Goal: Find specific page/section: Find specific page/section

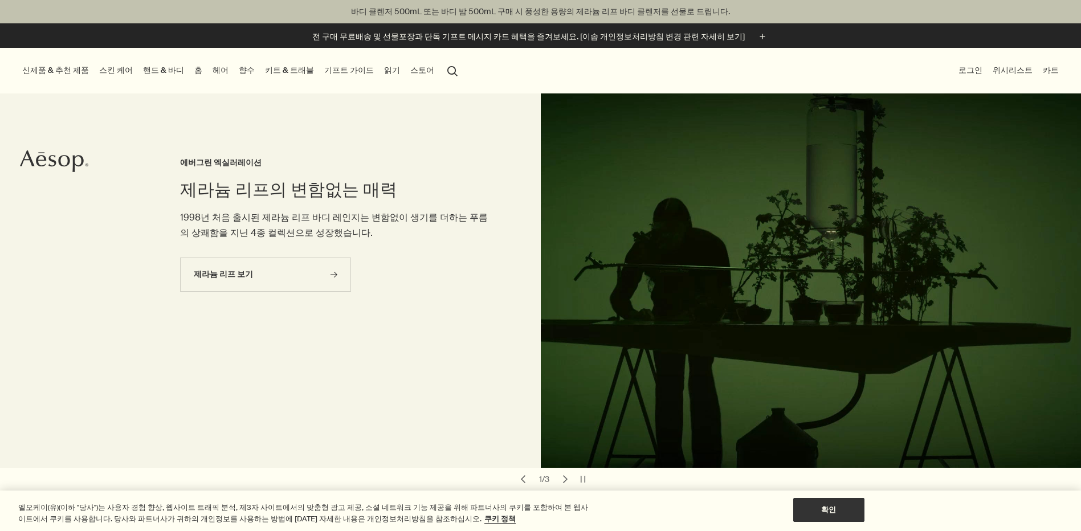
click at [61, 70] on button "신제품 & 추천 제품" at bounding box center [55, 70] width 71 height 15
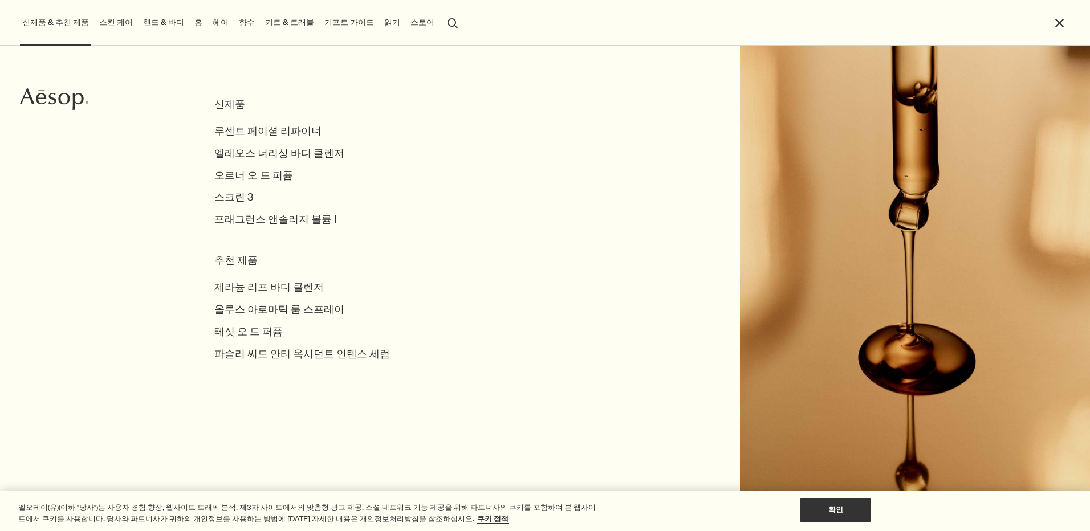
click at [113, 22] on link "스킨 케어" at bounding box center [116, 22] width 38 height 15
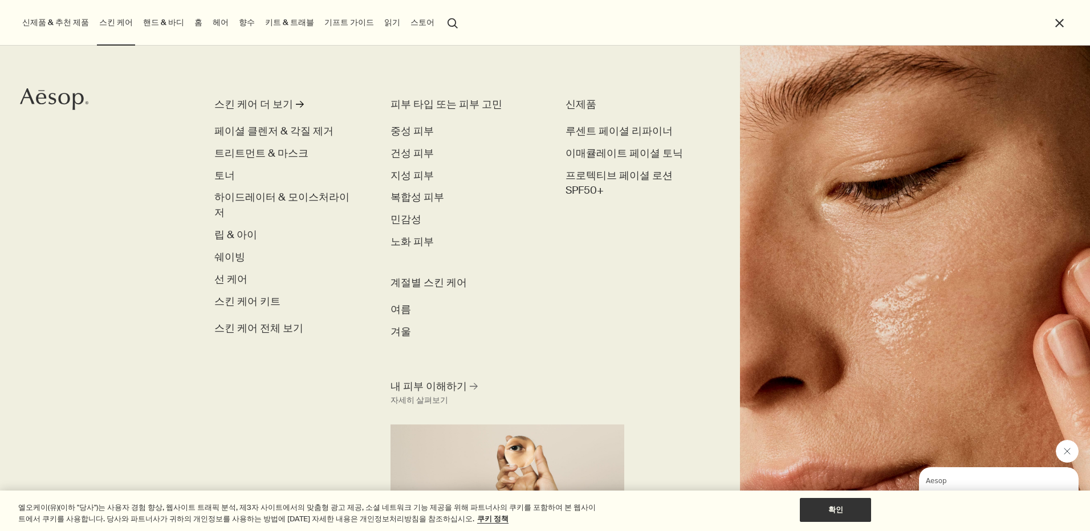
click at [156, 21] on link "핸드 & 바디" at bounding box center [164, 22] width 46 height 15
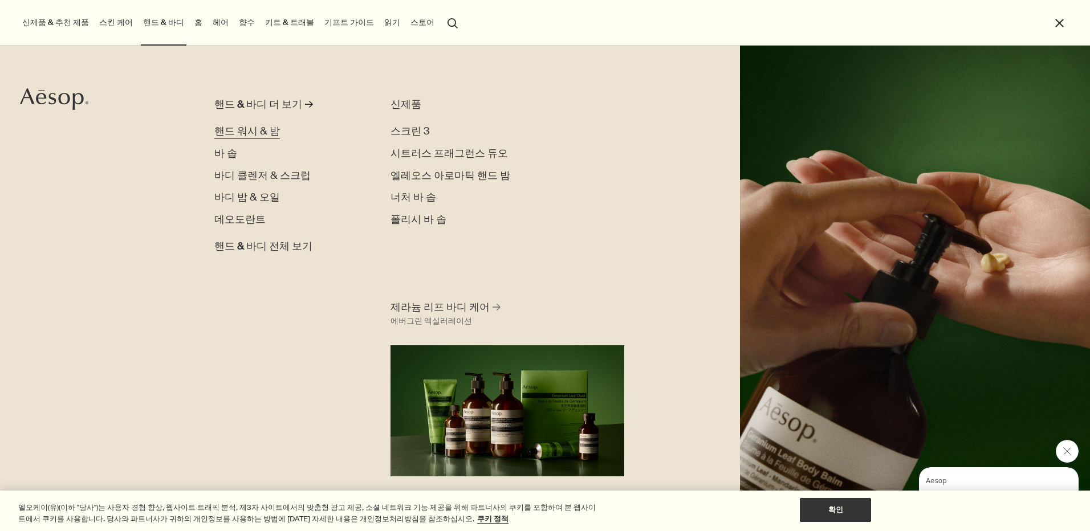
click at [256, 129] on span "핸드 워시 & 밤" at bounding box center [247, 131] width 66 height 14
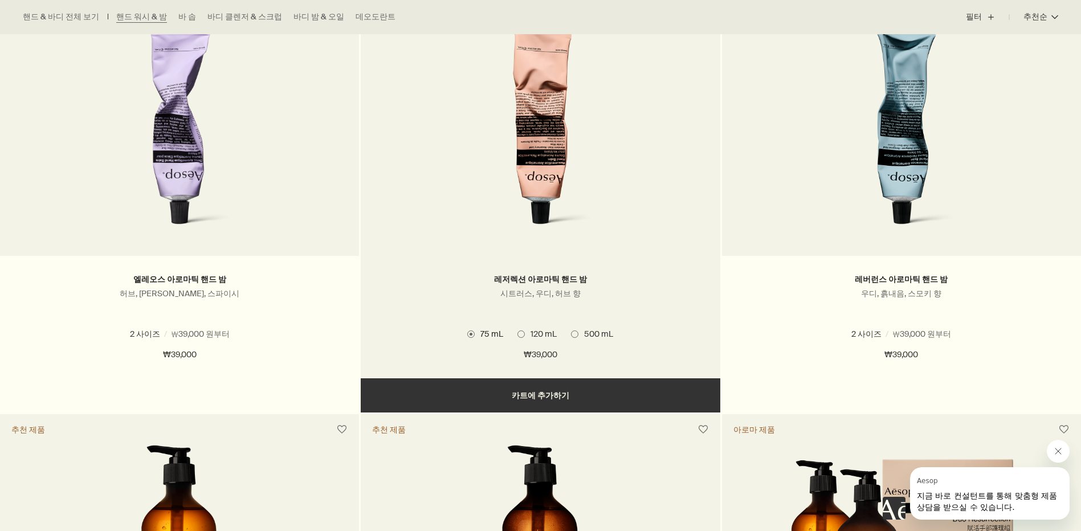
scroll to position [399, 0]
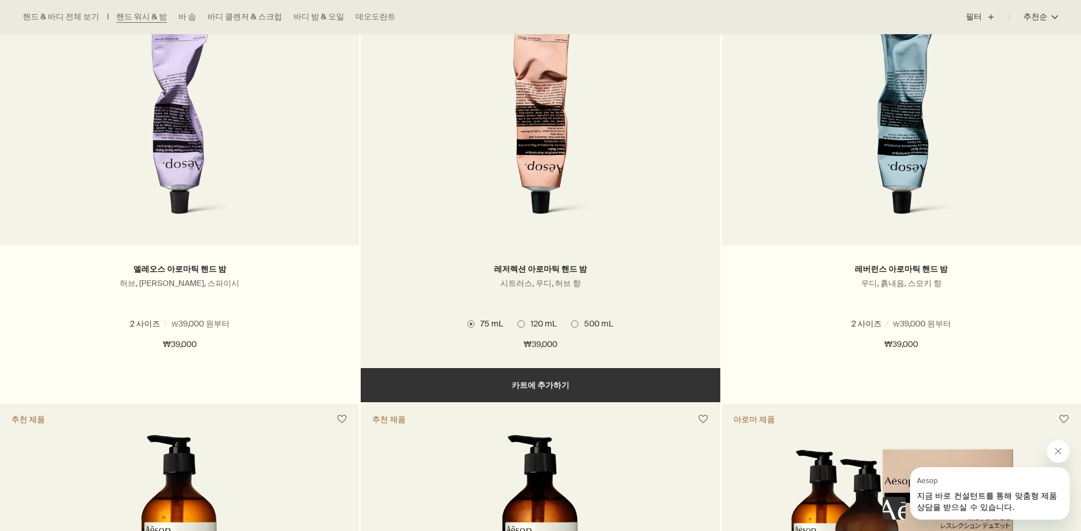
click at [523, 325] on span at bounding box center [520, 323] width 7 height 7
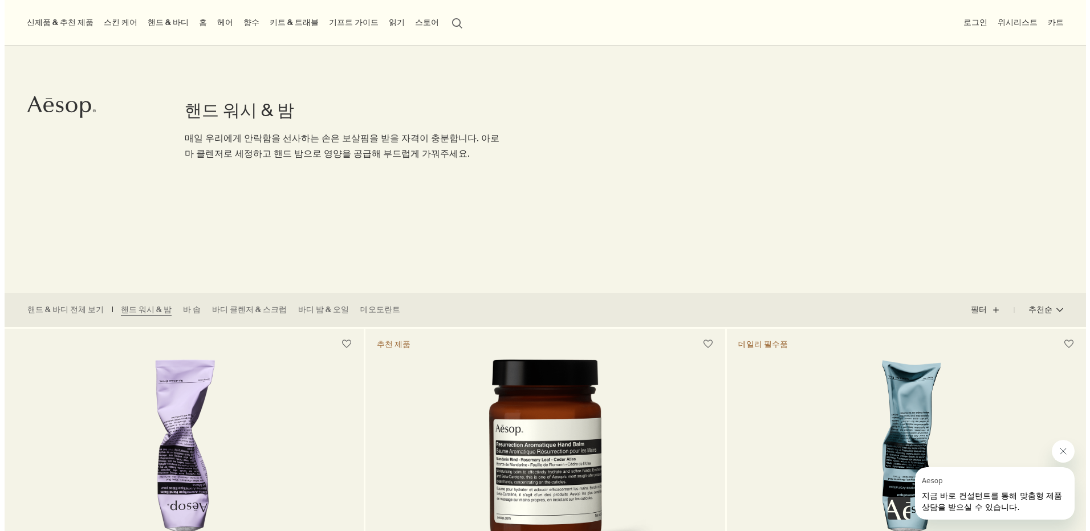
scroll to position [0, 0]
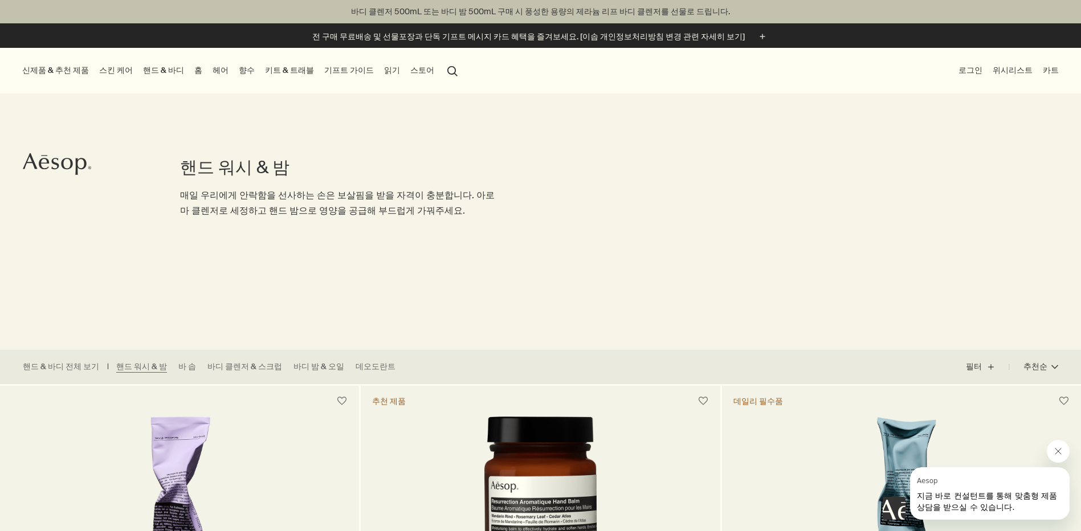
click at [408, 69] on button "스토어" at bounding box center [422, 70] width 28 height 15
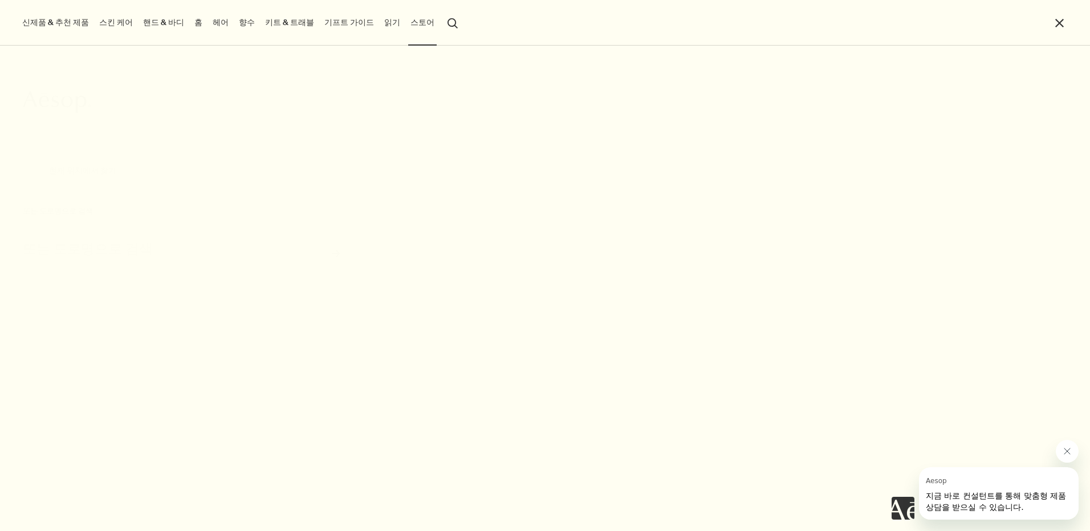
click at [87, 168] on button "현재 위치에서 찾기" at bounding box center [83, 171] width 120 height 34
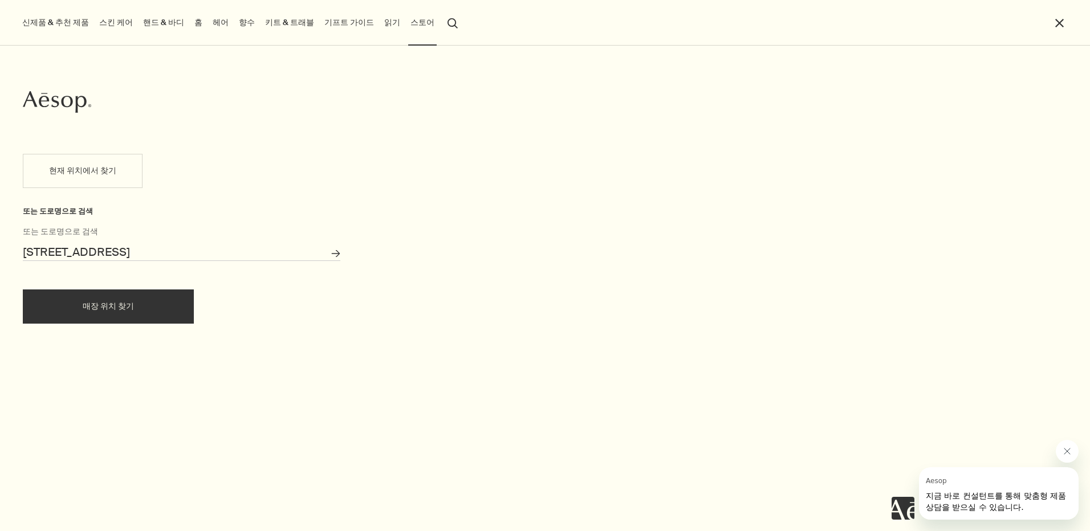
click at [103, 302] on button "매장 위치 찾기" at bounding box center [108, 307] width 171 height 34
type input "대한민국 경상남도 밀양시 삼문동"
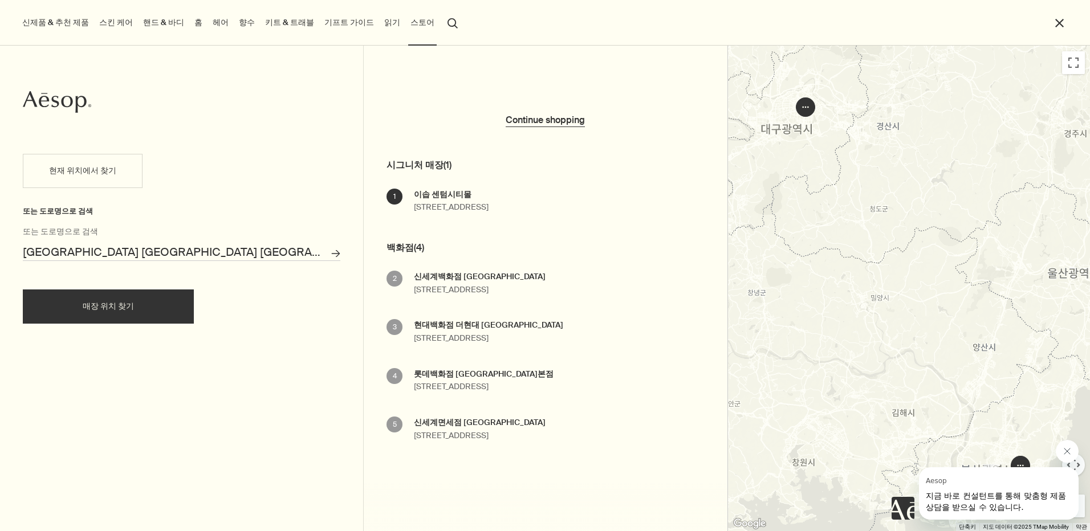
click at [278, 22] on link "키트 & 트래블" at bounding box center [290, 22] width 54 height 15
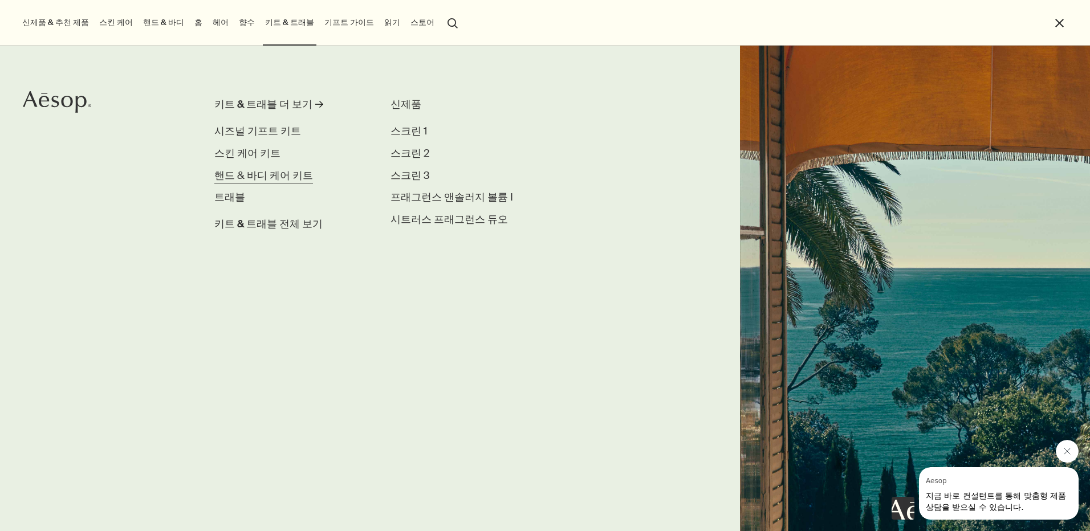
click at [284, 173] on span "핸드 & 바디 케어 키트" at bounding box center [263, 176] width 99 height 14
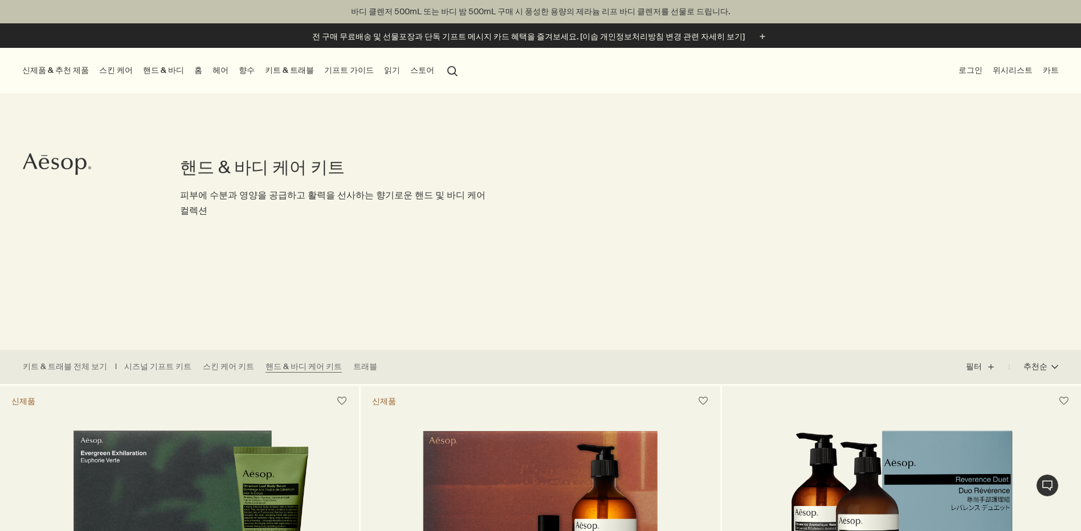
click at [72, 71] on button "신제품 & 추천 제품" at bounding box center [55, 70] width 71 height 15
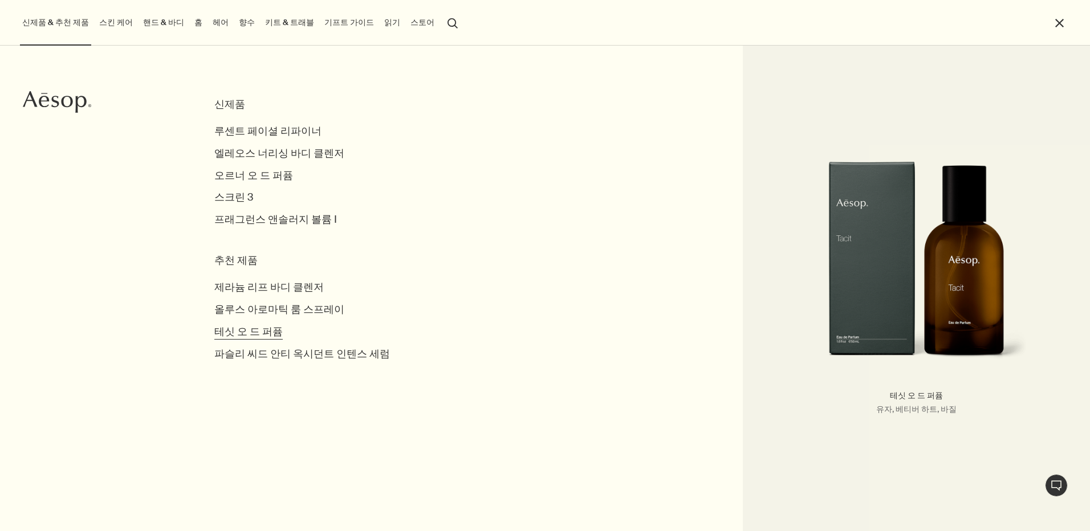
click at [269, 329] on span "테싯 오 드 퍼퓸" at bounding box center [248, 332] width 68 height 14
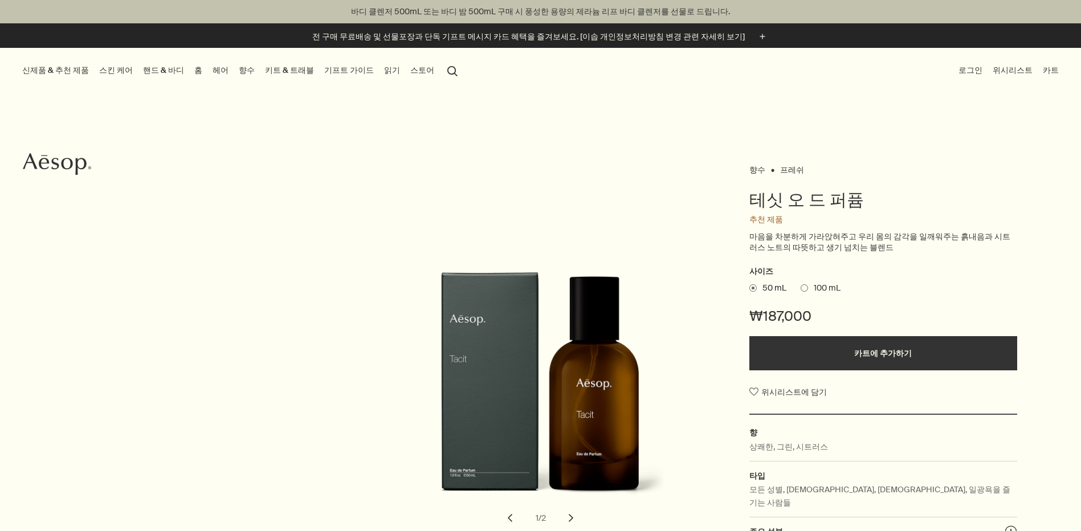
click at [210, 71] on link "헤어" at bounding box center [220, 70] width 21 height 15
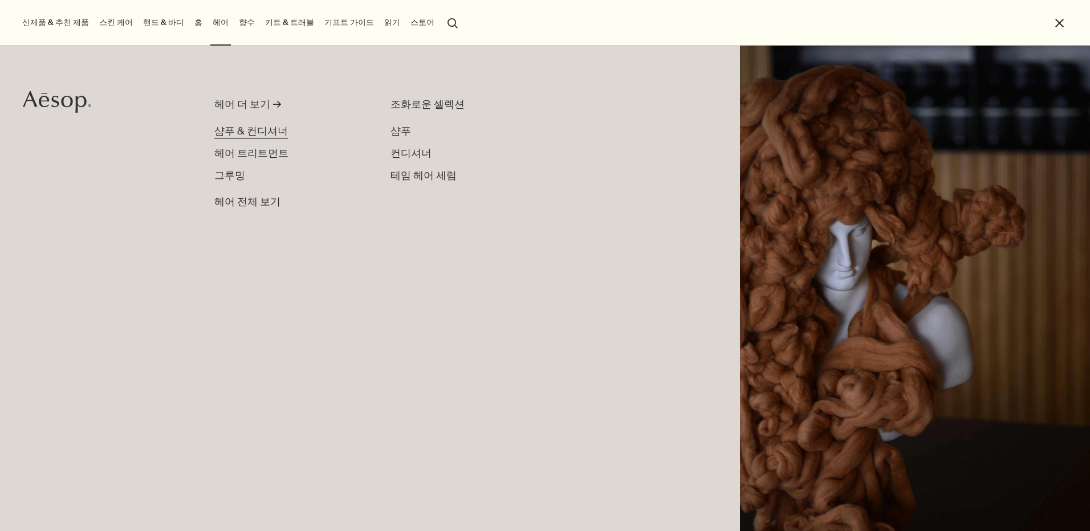
click at [257, 129] on span "샴푸 & 컨디셔너" at bounding box center [251, 131] width 74 height 14
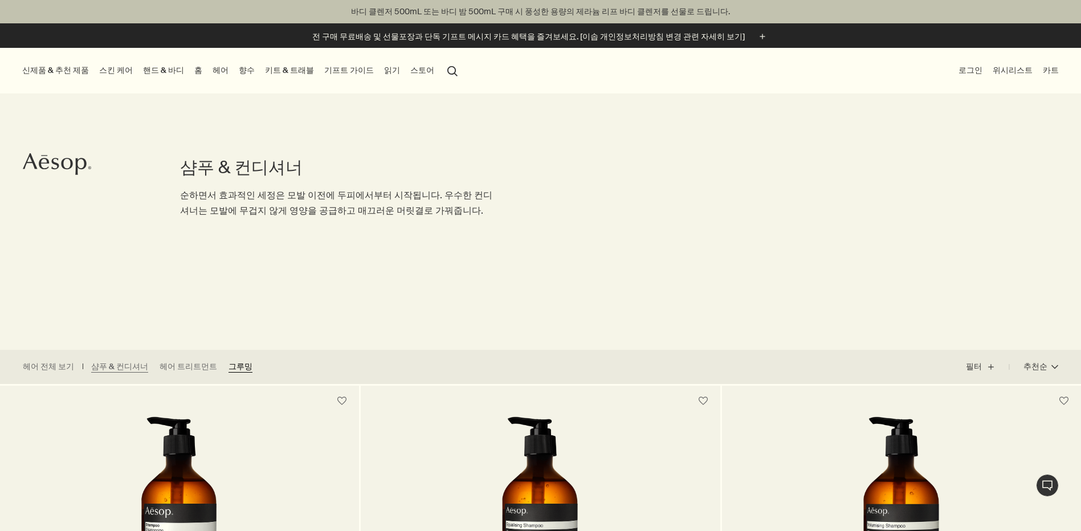
click at [234, 366] on link "그루밍" at bounding box center [241, 366] width 24 height 11
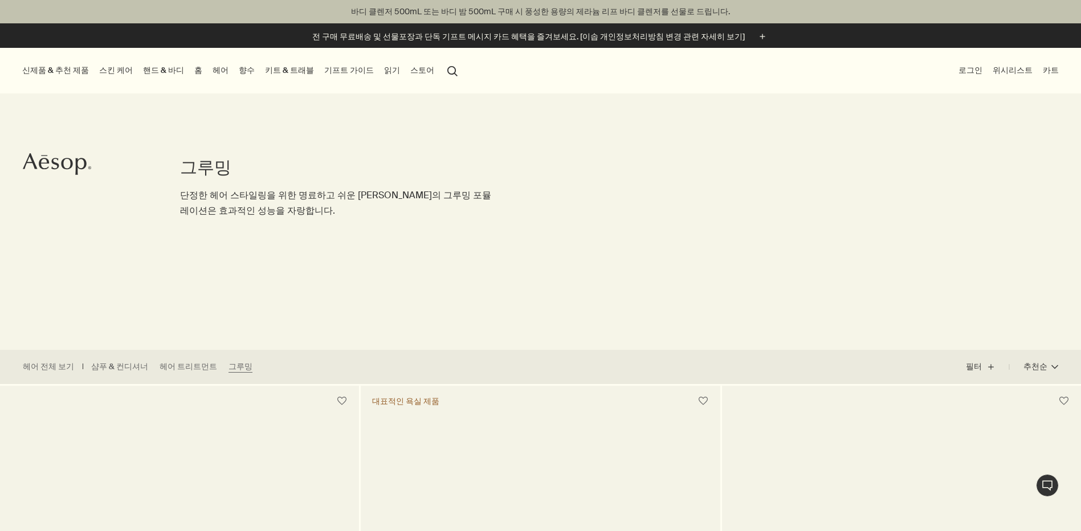
click at [118, 69] on link "스킨 케어" at bounding box center [116, 70] width 38 height 15
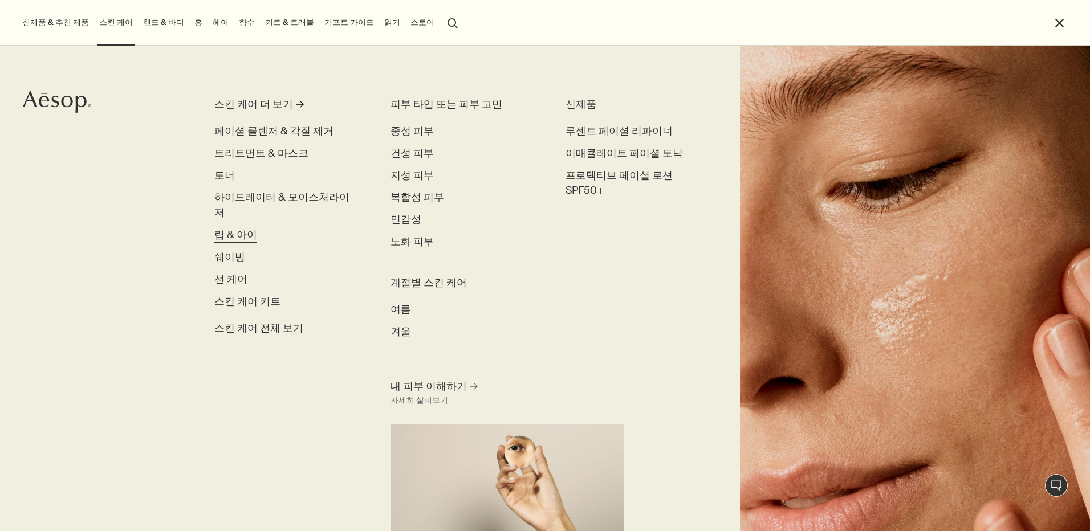
click at [239, 228] on span "립 & 아이" at bounding box center [235, 235] width 43 height 14
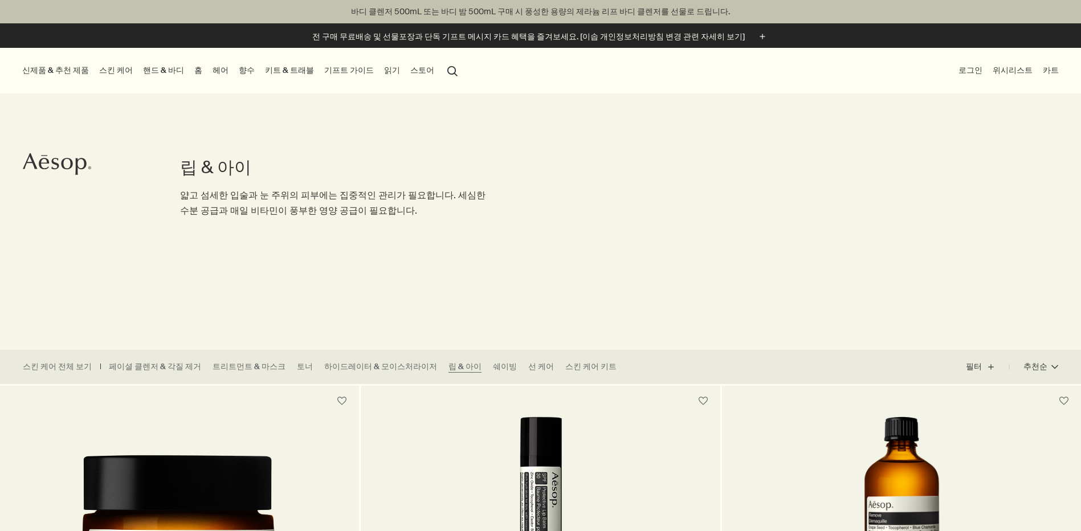
click at [112, 71] on link "스킨 케어" at bounding box center [116, 70] width 38 height 15
